Goal: Information Seeking & Learning: Learn about a topic

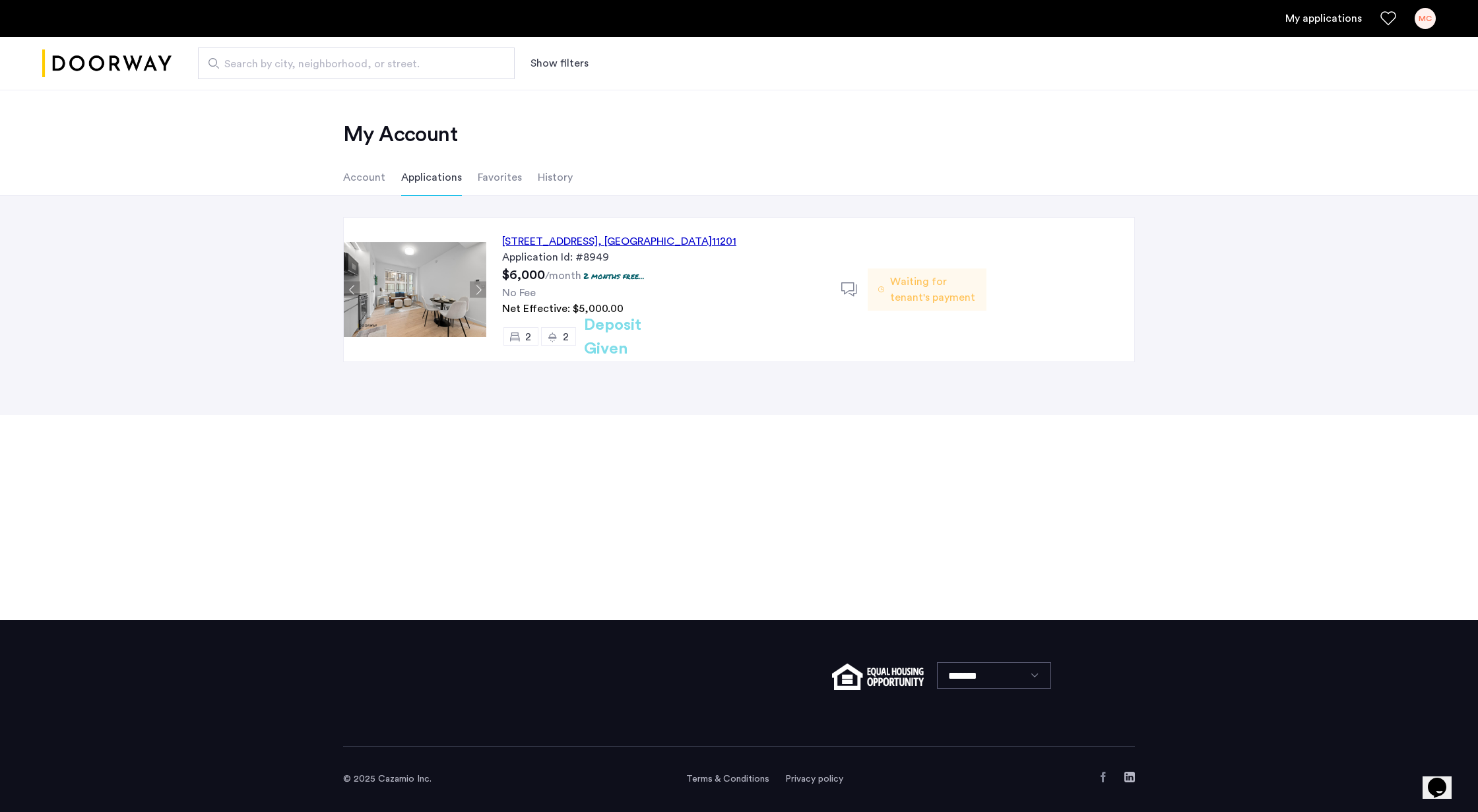
click at [598, 247] on div "127 Concord Street, Unit 9C, Brooklyn , NY 11201" at bounding box center [619, 242] width 234 height 16
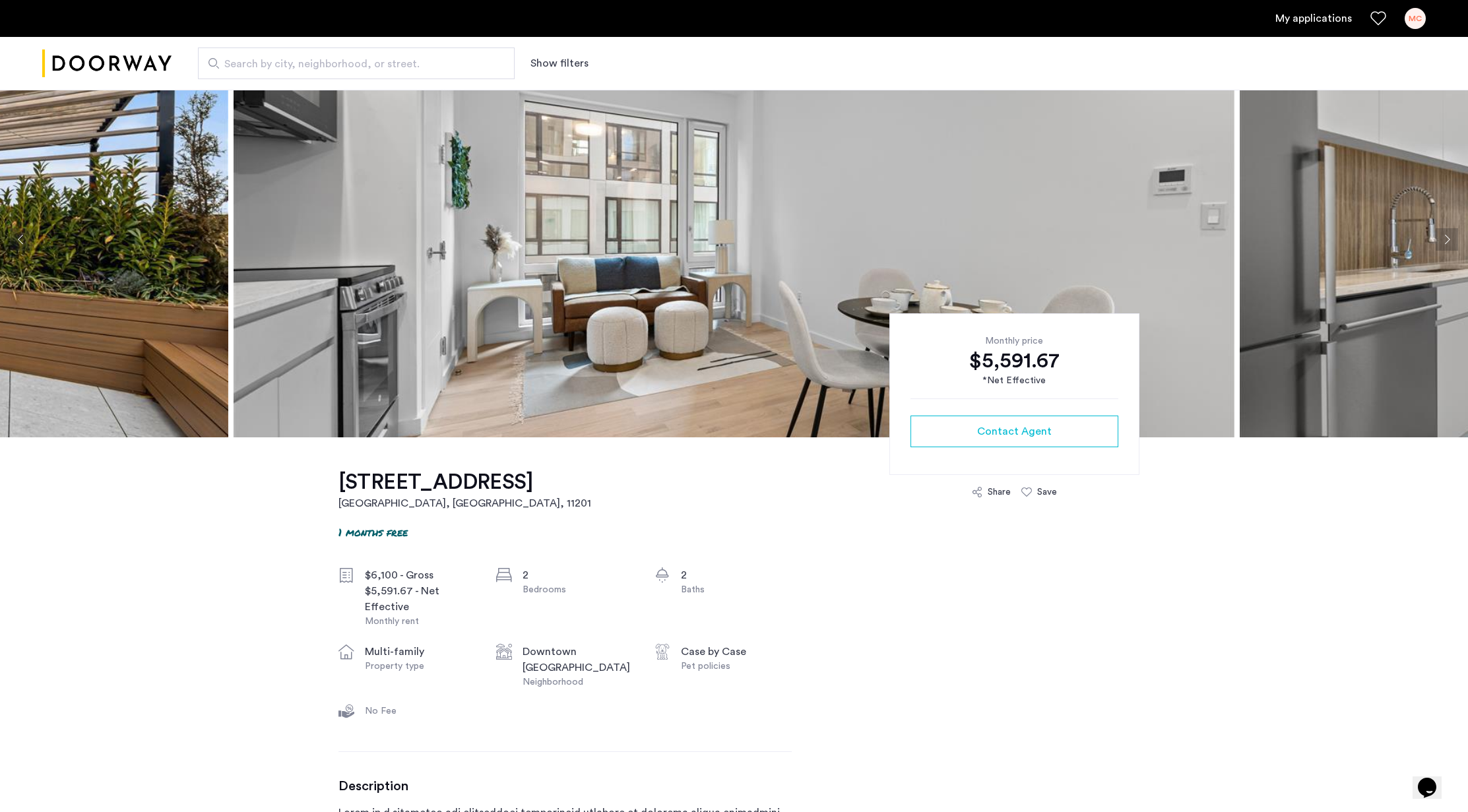
scroll to position [47, 0]
click at [1045, 349] on div "$5,591.67" at bounding box center [1014, 362] width 208 height 27
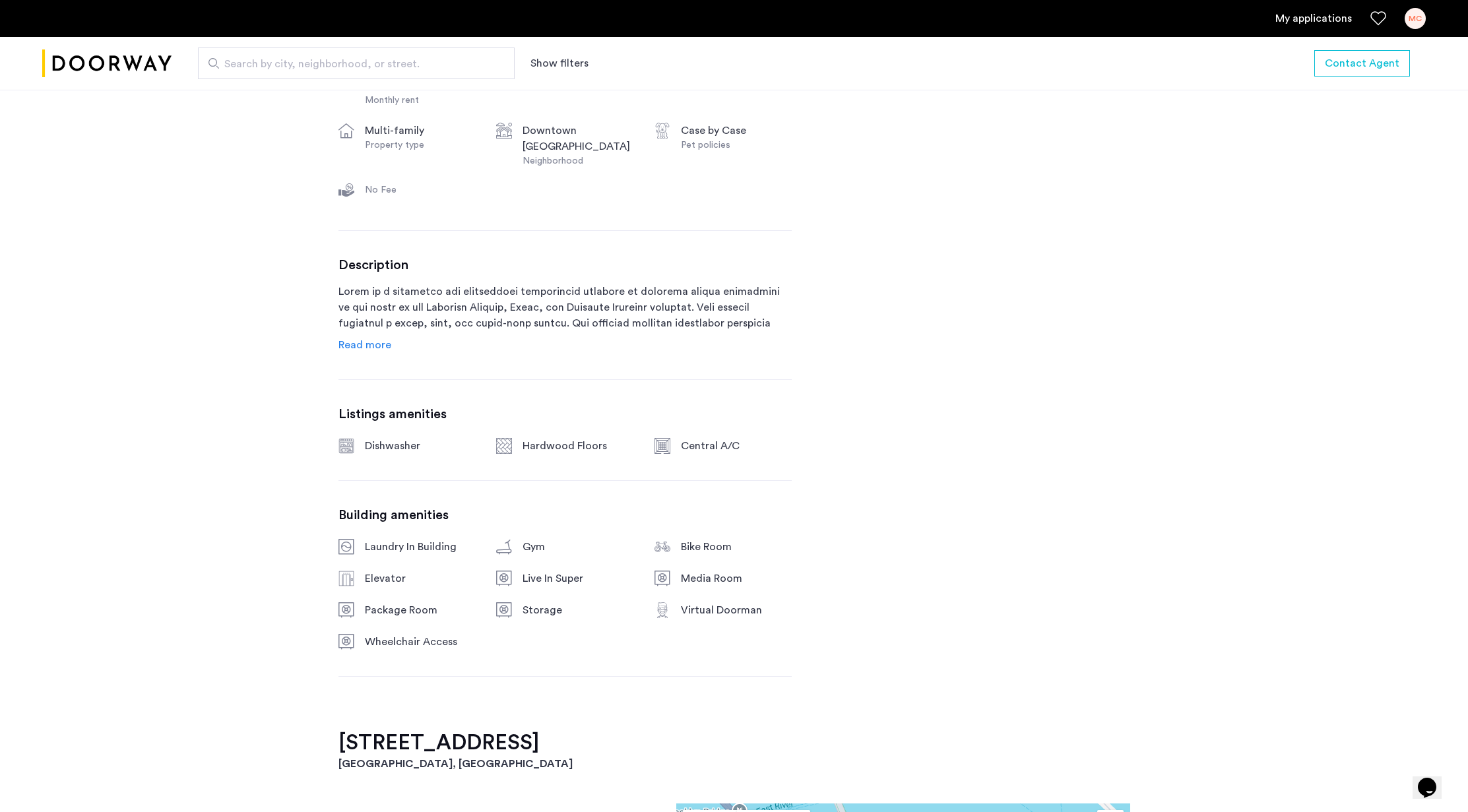
scroll to position [570, 0]
click at [359, 350] on span "Read more" at bounding box center [364, 344] width 53 height 11
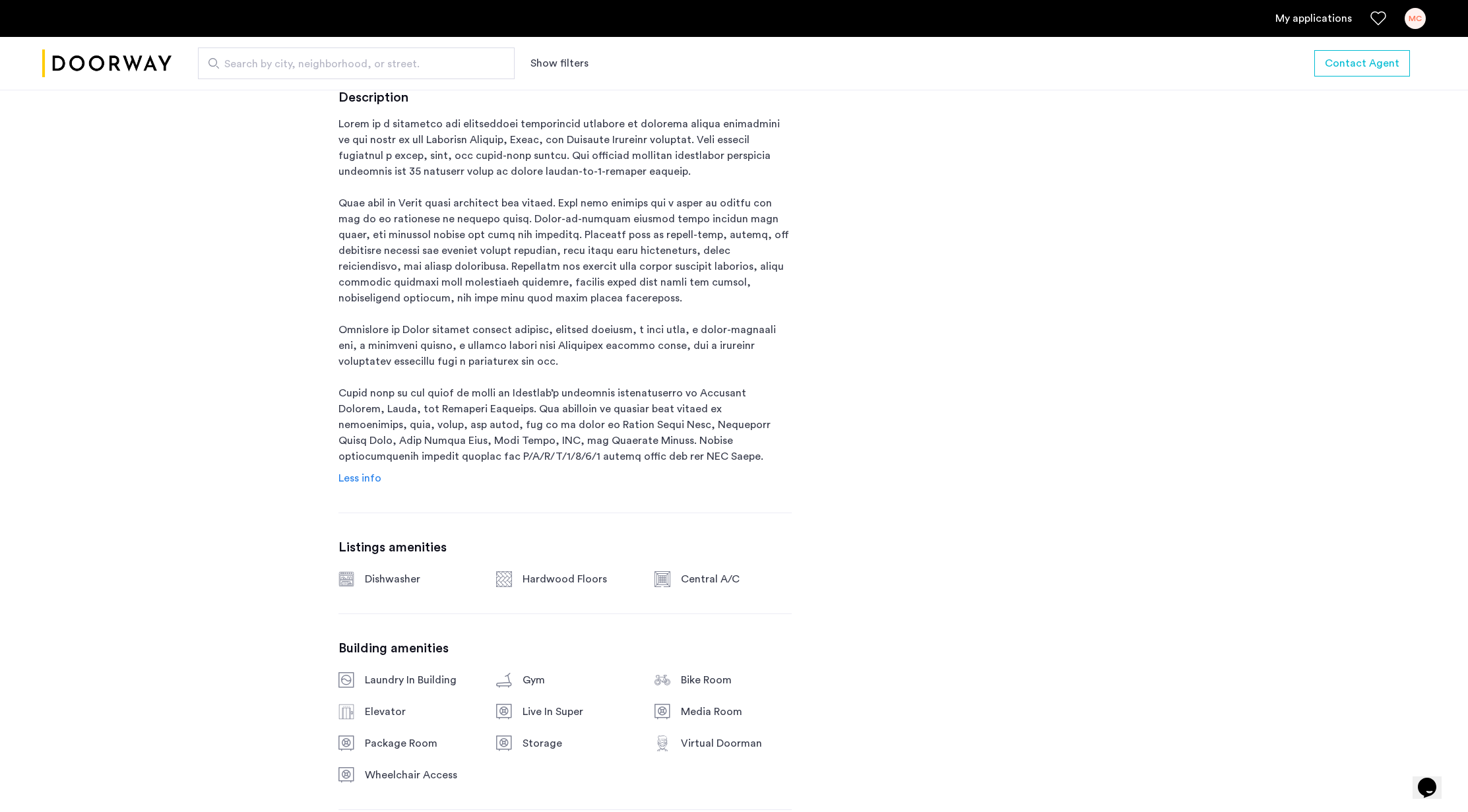
scroll to position [781, 0]
